Goal: Task Accomplishment & Management: Complete application form

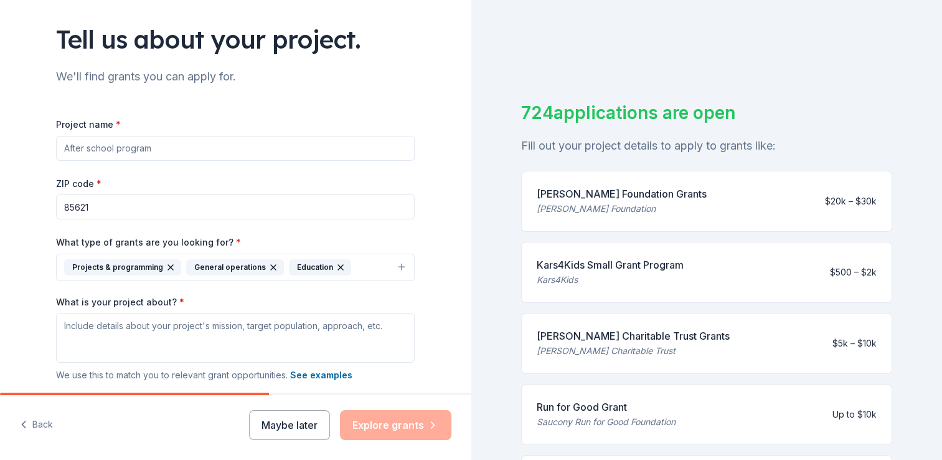
scroll to position [77, 0]
click at [174, 144] on input "Project name *" at bounding box center [235, 148] width 359 height 25
drag, startPoint x: 174, startPoint y: 144, endPoint x: 97, endPoint y: 138, distance: 76.8
click at [97, 138] on input "Project name *" at bounding box center [235, 148] width 359 height 25
type input "b"
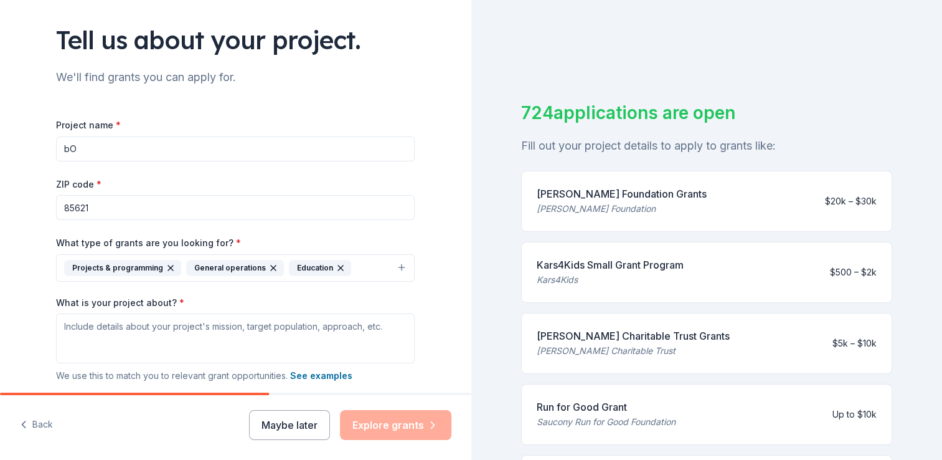
type input "b"
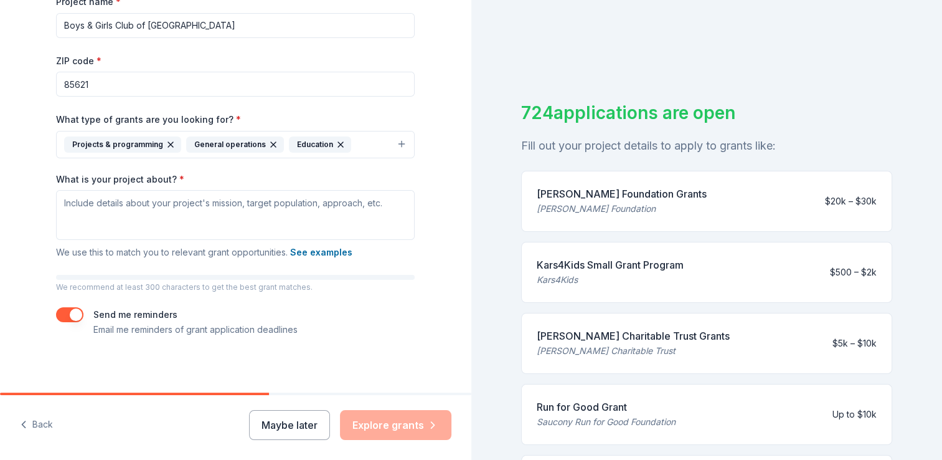
scroll to position [161, 0]
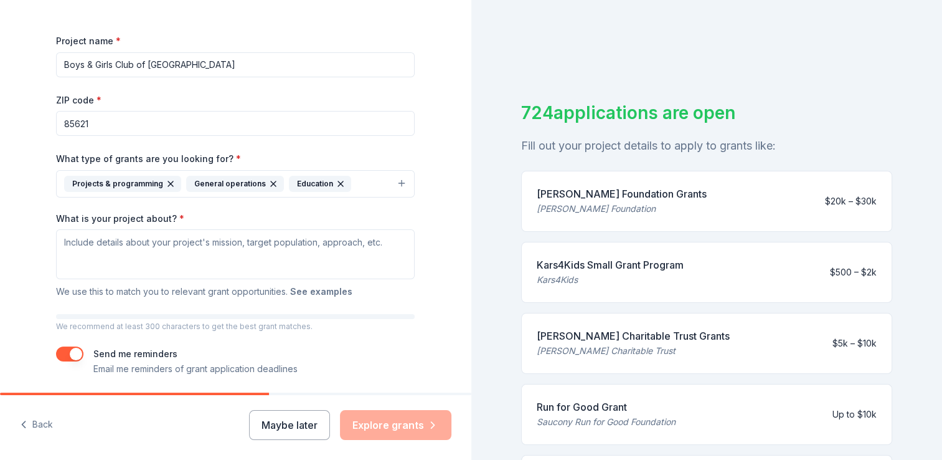
type input "Boys & Girls Club of Santa Cruz County"
click at [329, 295] on button "See examples" at bounding box center [321, 291] width 62 height 15
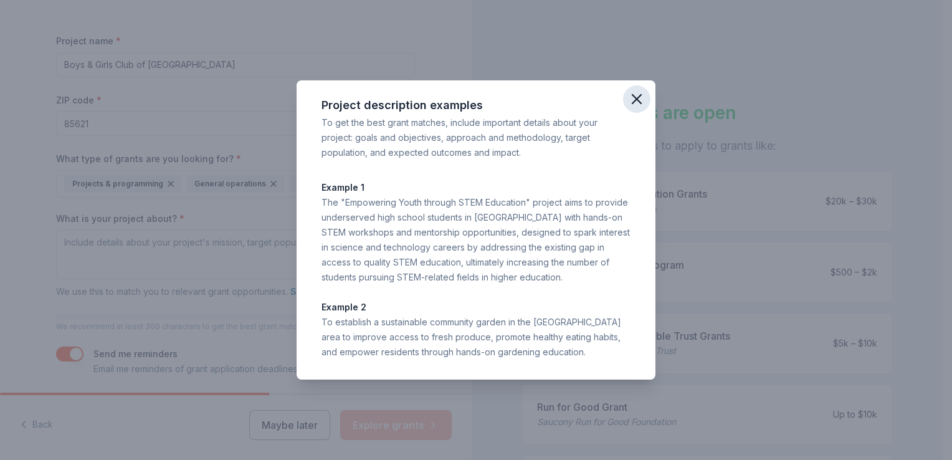
click at [637, 98] on icon "button" at bounding box center [636, 99] width 9 height 9
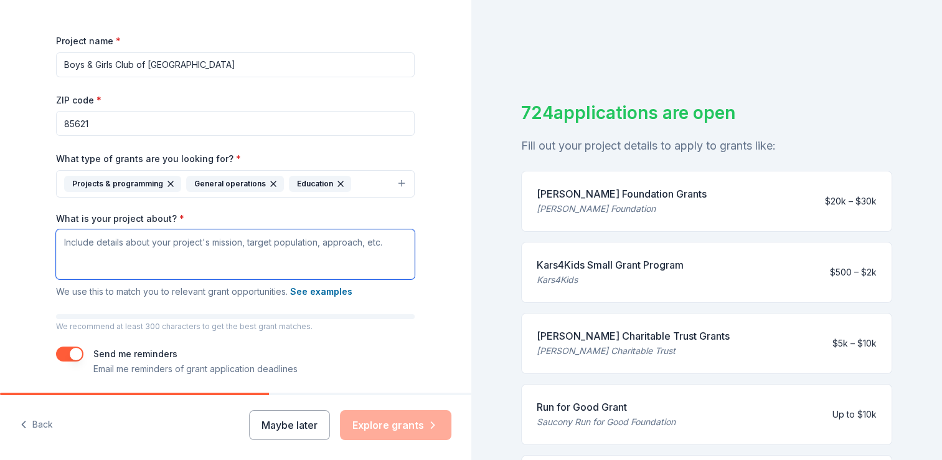
paste textarea "The mission of the Boys & Girls Club of Santa Cruz County is to inspire and ena…"
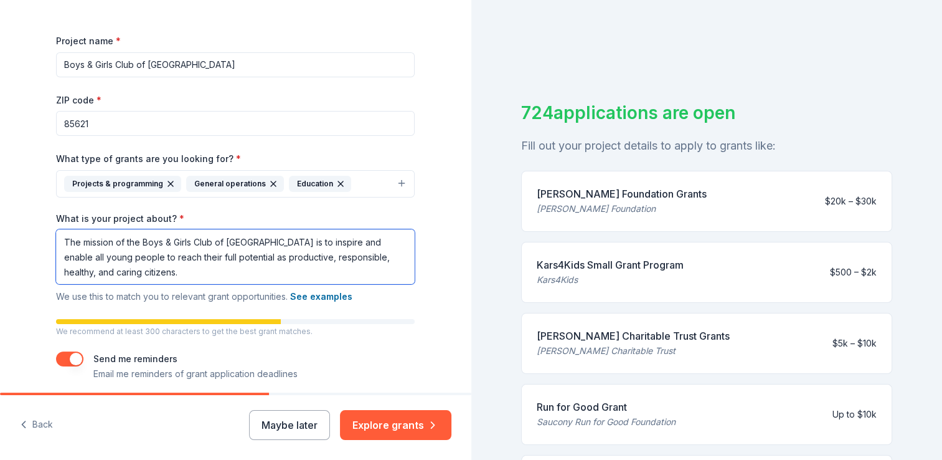
paste textarea "The Power Hour: Making Minutes Count program has given the Boys & Girls Club of…"
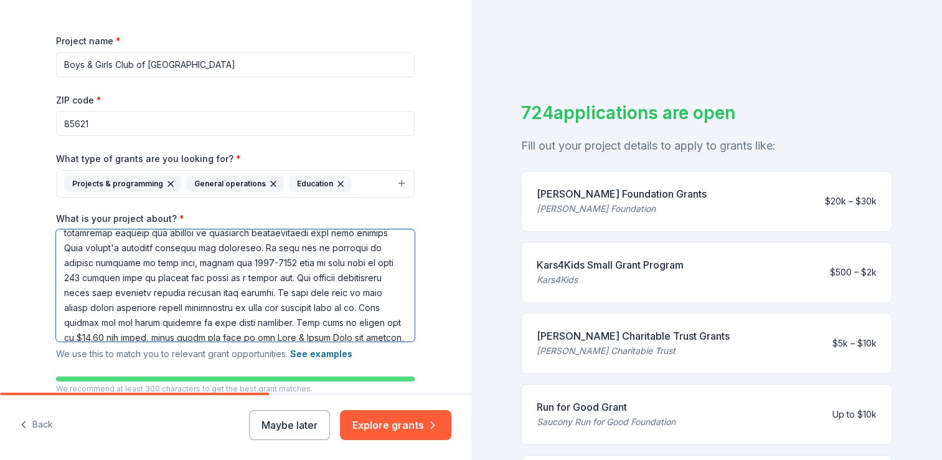
scroll to position [0, 0]
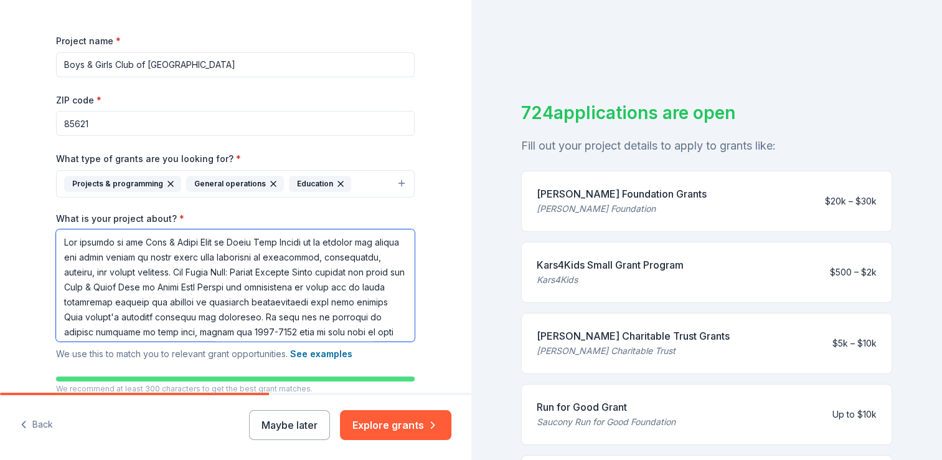
type textarea "The mission of the Boys & Girls Club of Santa Cruz County is to inspire and ena…"
click at [239, 64] on input "Boys & Girls Club of Santa Cruz County" at bounding box center [235, 64] width 359 height 25
drag, startPoint x: 239, startPoint y: 64, endPoint x: 7, endPoint y: 65, distance: 231.7
click at [7, 65] on div "Tell us about your project. We'll find grants you can apply for. Project name *…" at bounding box center [235, 168] width 471 height 659
click at [285, 67] on input "Boys & Girls Club of Santa Cruz County" at bounding box center [235, 64] width 359 height 25
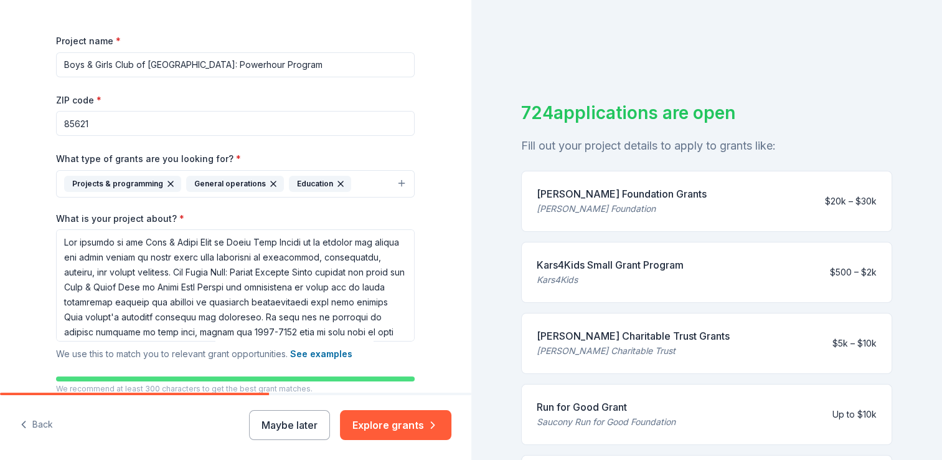
click at [311, 59] on input "Boys & Girls Club of [GEOGRAPHIC_DATA]: Powerhour Program" at bounding box center [235, 64] width 359 height 25
type input "Boys & Girls Club of [GEOGRAPHIC_DATA]: Powerhour Program"
click at [435, 141] on div "Tell us about your project. We'll find grants you can apply for. Project name *…" at bounding box center [235, 168] width 471 height 659
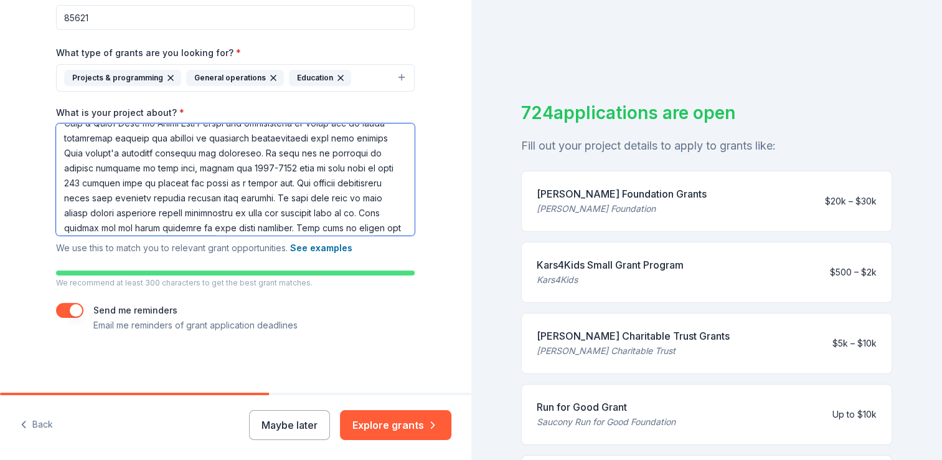
scroll to position [63, 0]
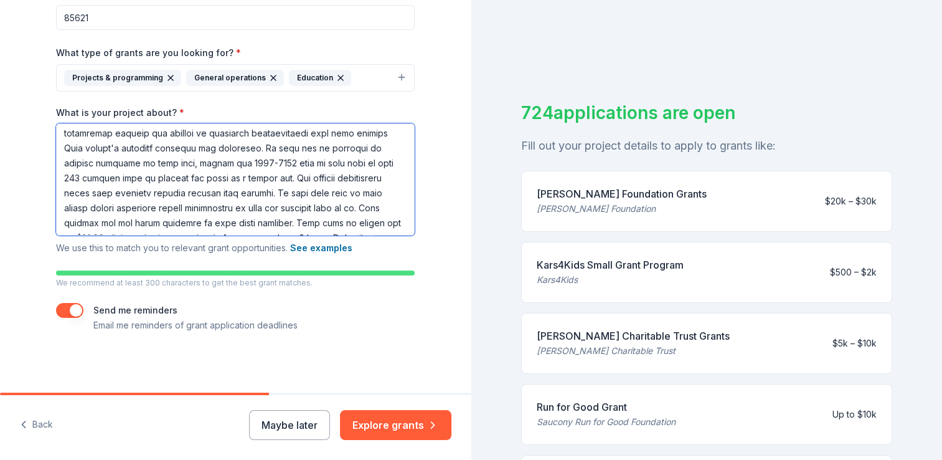
click at [310, 161] on textarea "What is your project about? *" at bounding box center [235, 179] width 359 height 112
click at [333, 164] on textarea "What is your project about? *" at bounding box center [235, 179] width 359 height 112
drag, startPoint x: 125, startPoint y: 179, endPoint x: 117, endPoint y: 179, distance: 7.5
click at [117, 179] on textarea "What is your project about? *" at bounding box center [235, 179] width 359 height 112
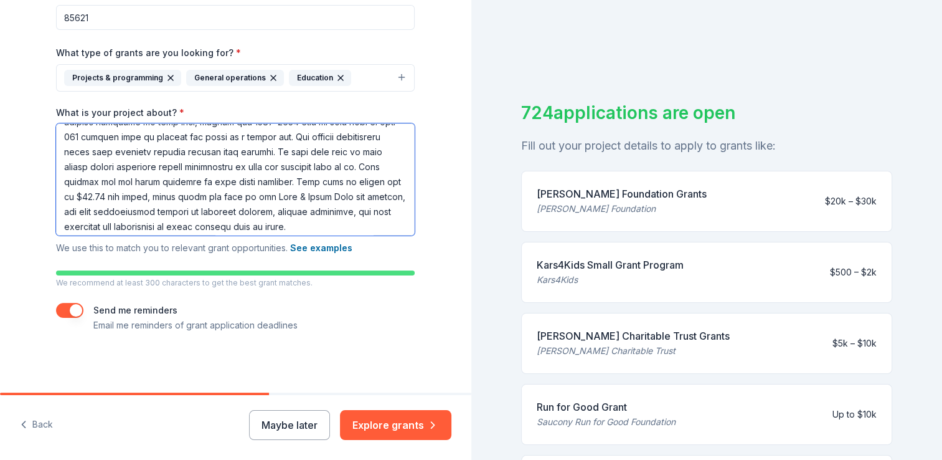
scroll to position [108, 0]
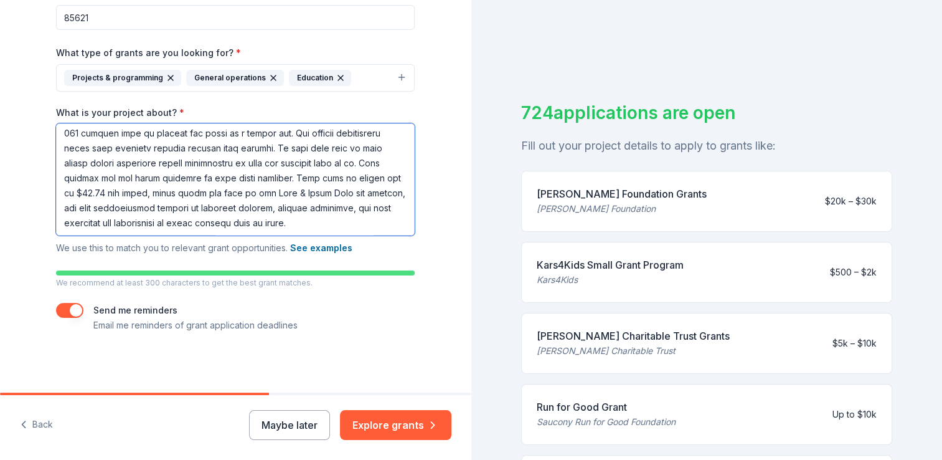
click at [382, 228] on textarea "What is your project about? *" at bounding box center [235, 179] width 359 height 112
type textarea "The mission of the Boys & Girls Club of Santa Cruz County is to inspire and ena…"
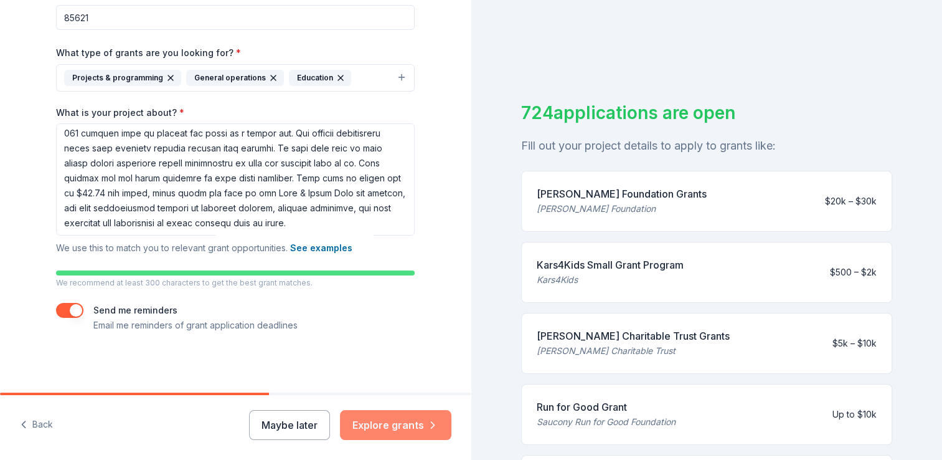
click at [400, 430] on button "Explore grants" at bounding box center [395, 425] width 111 height 30
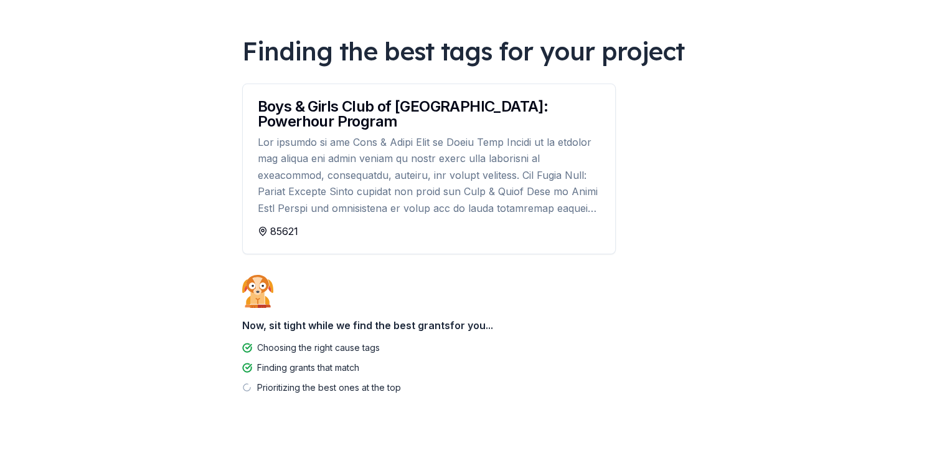
scroll to position [87, 0]
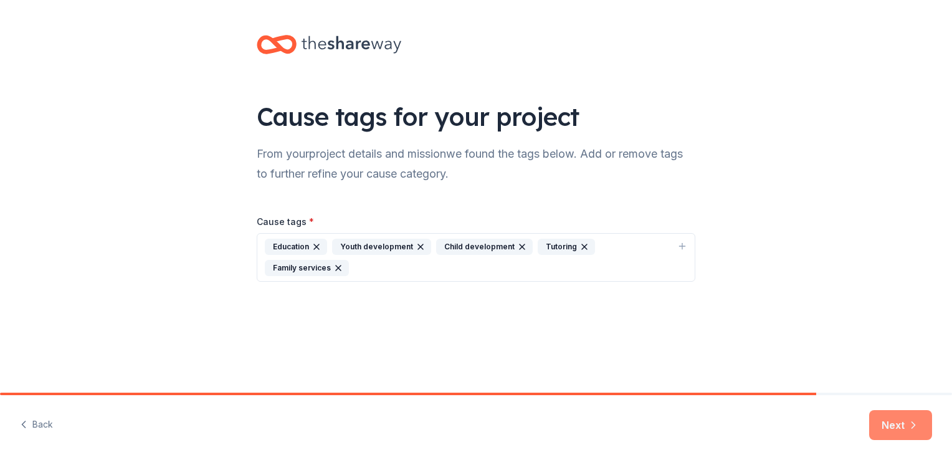
click at [909, 422] on icon "button" at bounding box center [913, 424] width 12 height 12
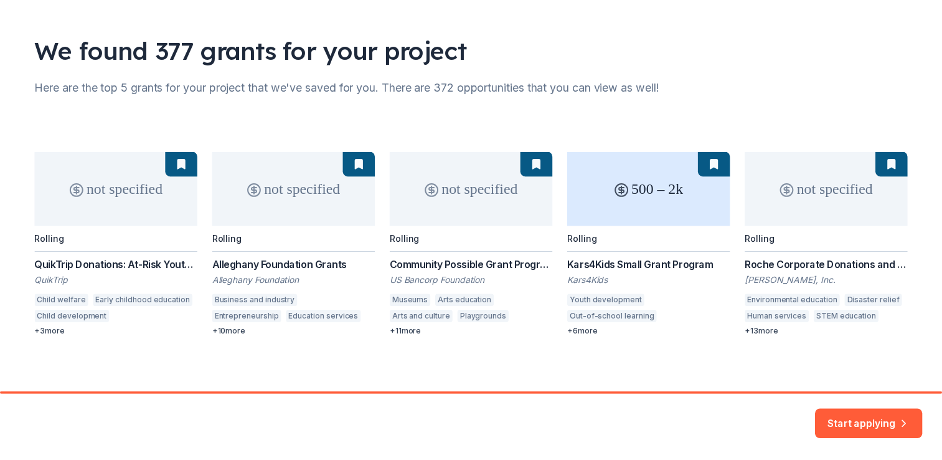
scroll to position [72, 0]
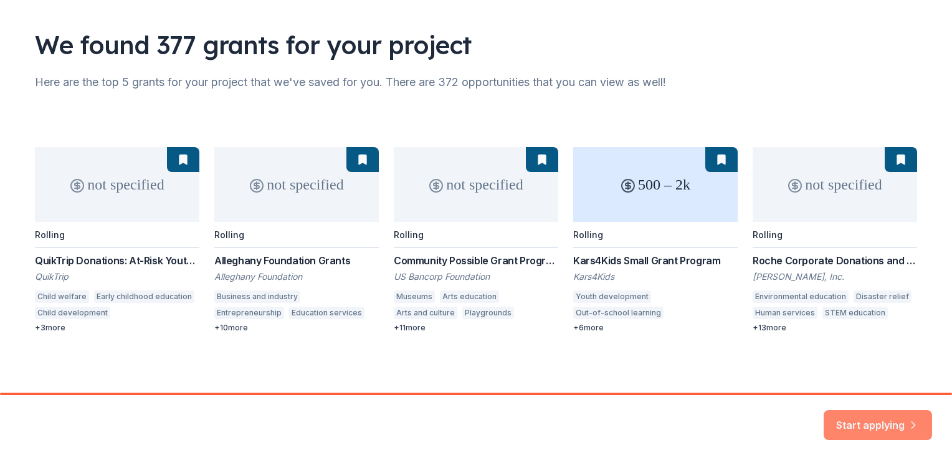
click at [874, 417] on button "Start applying" at bounding box center [877, 417] width 108 height 30
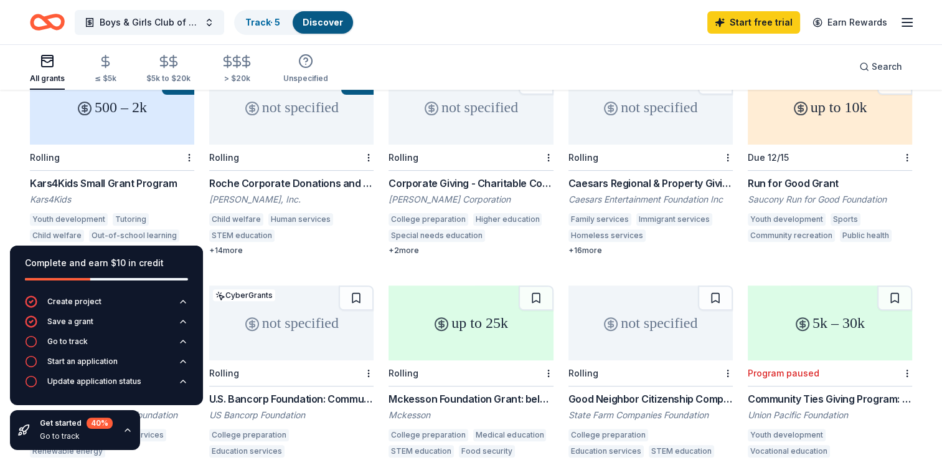
scroll to position [377, 0]
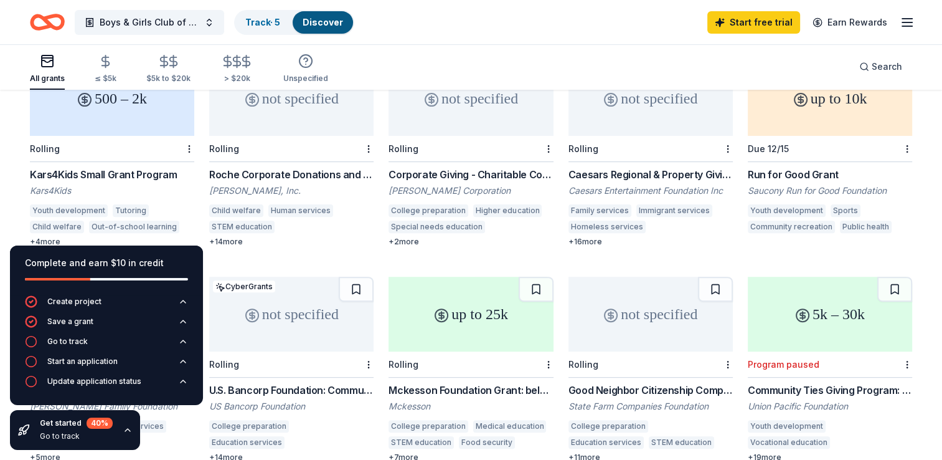
click at [93, 112] on div "500 – 2k" at bounding box center [112, 98] width 164 height 75
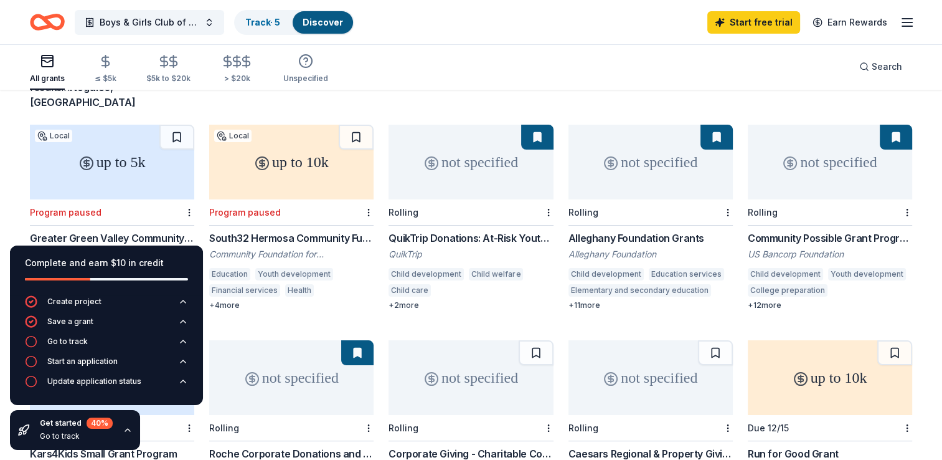
scroll to position [0, 0]
